Goal: Find specific page/section: Find specific page/section

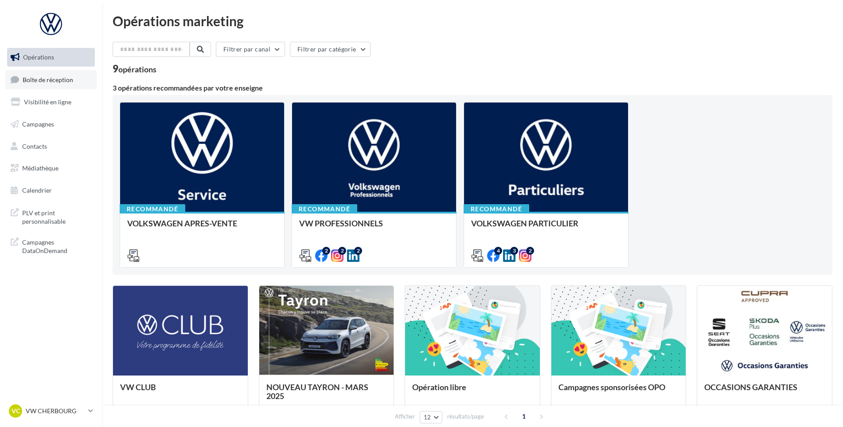
click at [55, 80] on span "Boîte de réception" at bounding box center [48, 79] width 51 height 8
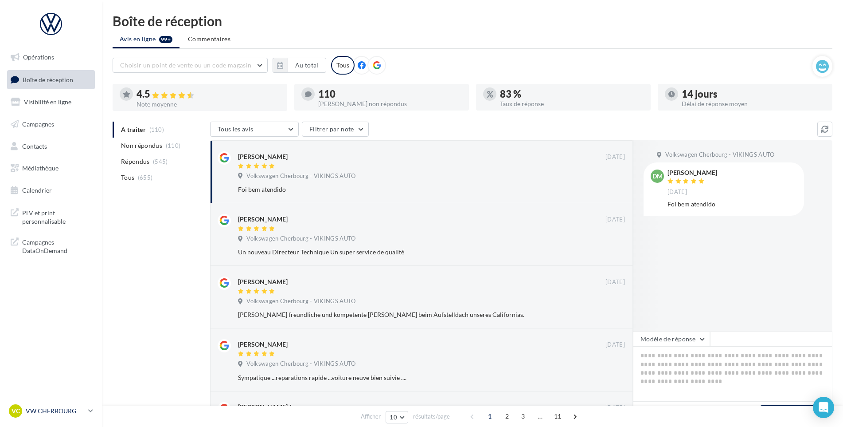
click at [62, 416] on div "VC VW CHERBOURG vw-tour-vau" at bounding box center [47, 410] width 76 height 13
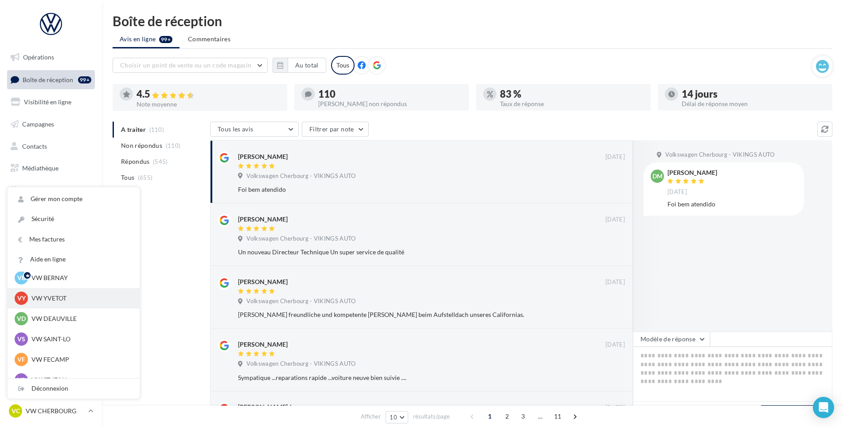
scroll to position [44, 0]
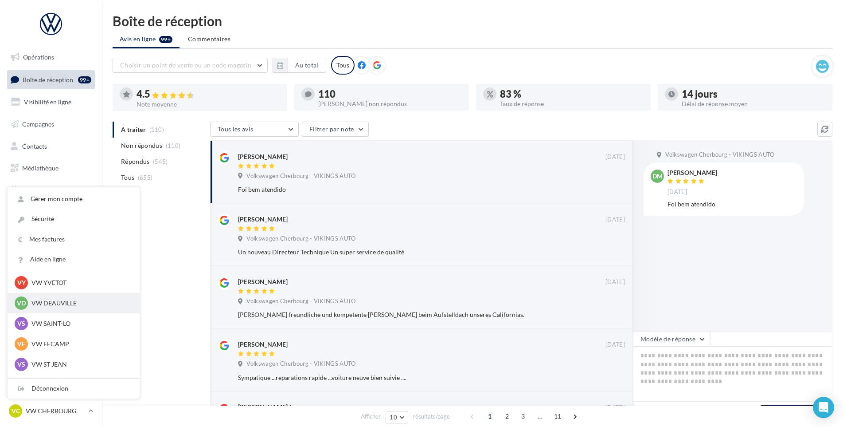
click at [69, 306] on p "VW DEAUVILLE" at bounding box center [80, 302] width 98 height 9
